Goal: Task Accomplishment & Management: Manage account settings

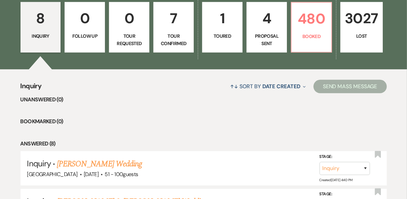
scroll to position [135, 0]
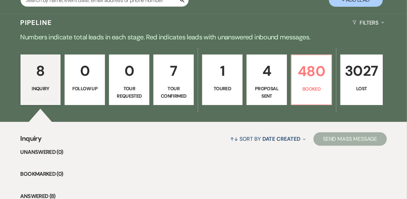
click at [276, 74] on p "4" at bounding box center [267, 71] width 32 height 23
select select "6"
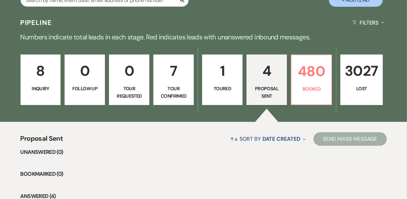
click at [137, 156] on li "Unanswered (0)" at bounding box center [204, 152] width 367 height 9
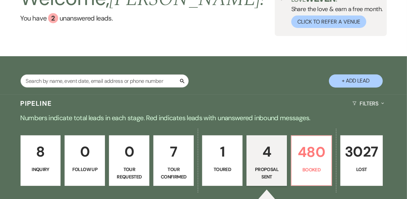
click at [351, 84] on button "+ Add Lead" at bounding box center [356, 80] width 54 height 13
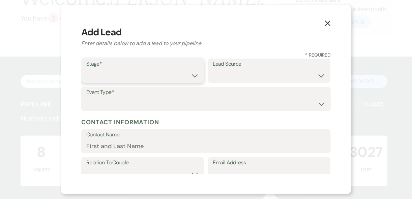
click at [194, 76] on select "Inquiry Follow Up Tour Requested Tour Confirmed Toured Proposal Sent Booked Lost" at bounding box center [142, 75] width 112 height 13
select select "1"
click at [86, 69] on select "Inquiry Follow Up Tour Requested Tour Confirmed Toured Proposal Sent Booked Lost" at bounding box center [142, 75] width 112 height 13
click at [272, 69] on select "Weven Venue Website Instagram Facebook Pinterest Google The Knot Wedding Wire H…" at bounding box center [269, 75] width 112 height 13
drag, startPoint x: 281, startPoint y: 34, endPoint x: 284, endPoint y: 34, distance: 3.7
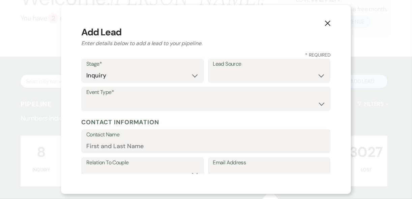
click at [281, 34] on h3 "Add Lead" at bounding box center [205, 32] width 249 height 14
click at [330, 22] on icon "X" at bounding box center [327, 23] width 6 height 6
